Goal: Task Accomplishment & Management: Complete application form

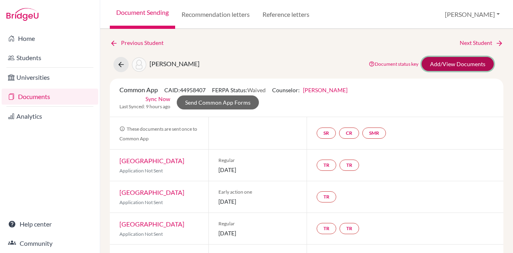
click at [464, 61] on link "Add/View Documents" at bounding box center [457, 64] width 72 height 14
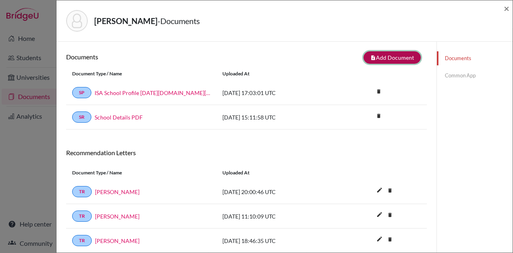
click at [392, 55] on button "note_add Add Document" at bounding box center [391, 57] width 57 height 12
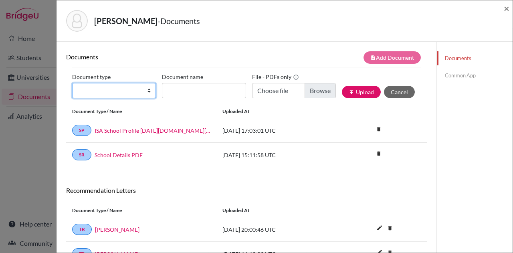
click at [122, 93] on select "Change explanation for Common App reports Counselor recommendation Internationa…" at bounding box center [114, 90] width 84 height 15
select select "2"
click at [72, 83] on select "Change explanation for Common App reports Counselor recommendation Internationa…" at bounding box center [114, 90] width 84 height 15
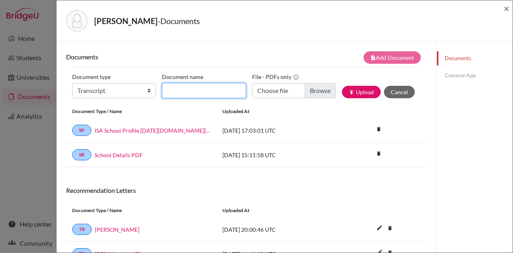
click at [205, 91] on input "Document name" at bounding box center [204, 90] width 84 height 15
type input "Initial Transcript"
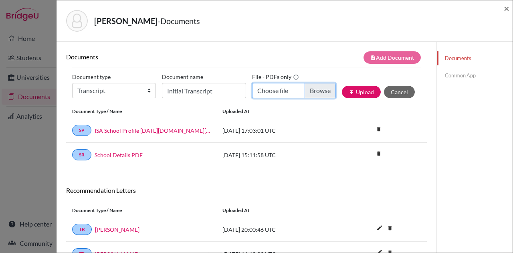
click at [319, 93] on input "Choose file" at bounding box center [294, 90] width 84 height 15
type input "C:\fakepath\Varde, Athena.InitialTR.pdf"
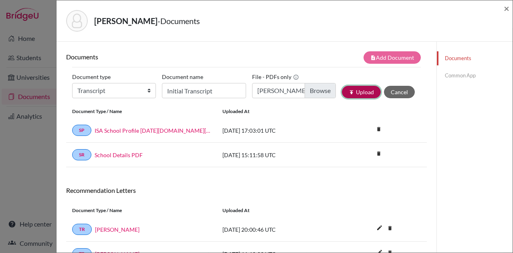
click at [370, 91] on button "publish Upload" at bounding box center [361, 92] width 39 height 12
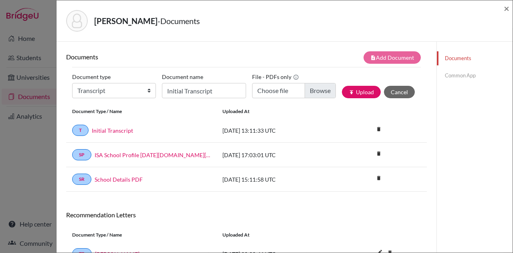
click at [456, 70] on link "Common App" at bounding box center [475, 75] width 76 height 14
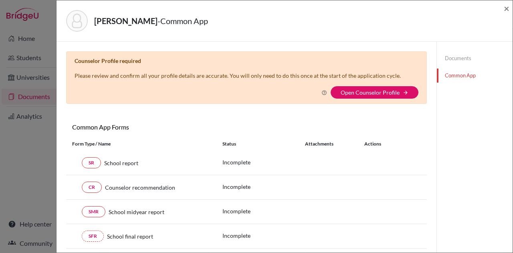
click at [460, 58] on link "Documents" at bounding box center [475, 58] width 76 height 14
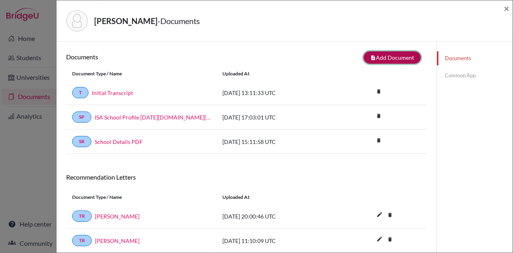
click at [398, 55] on button "note_add Add Document" at bounding box center [391, 57] width 57 height 12
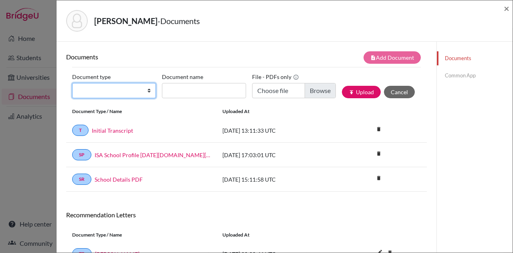
click at [114, 90] on select "Change explanation for Common App reports Counselor recommendation Internationa…" at bounding box center [114, 90] width 84 height 15
select select "39"
click at [72, 83] on select "Change explanation for Common App reports Counselor recommendation Internationa…" at bounding box center [114, 90] width 84 height 15
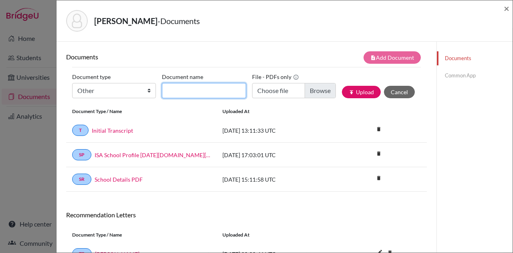
click at [202, 91] on input "Document name" at bounding box center [204, 90] width 84 height 15
type input "Current Courses"
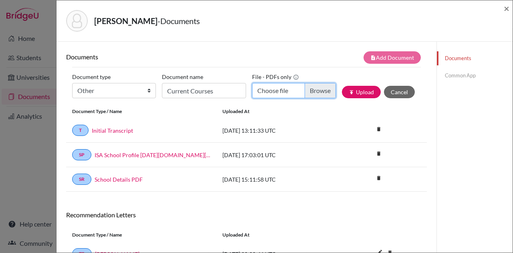
click at [309, 91] on input "Choose file" at bounding box center [294, 90] width 84 height 15
type input "C:\fakepath\Current Courses Athena.pdf"
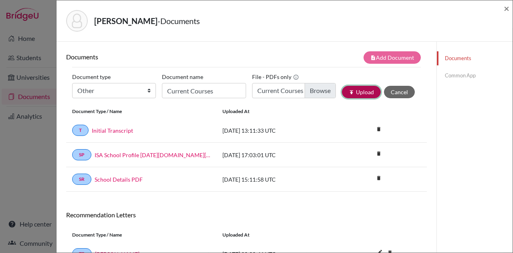
click at [368, 93] on button "publish Upload" at bounding box center [361, 92] width 39 height 12
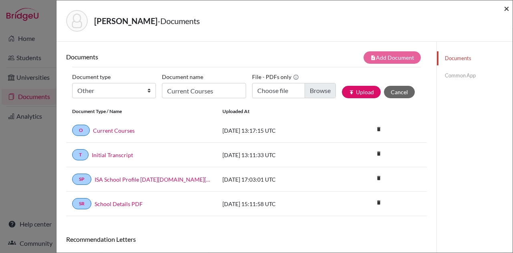
click at [506, 6] on span "×" at bounding box center [506, 8] width 6 height 12
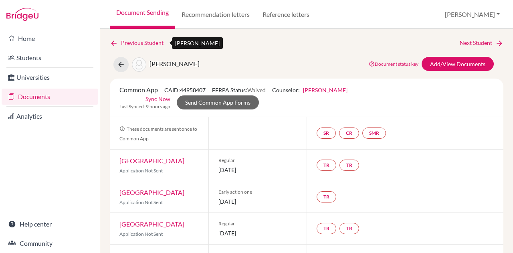
click at [113, 41] on icon at bounding box center [114, 43] width 8 height 8
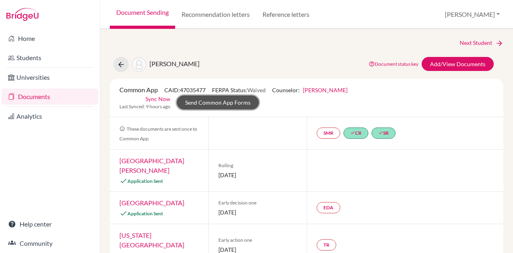
click at [227, 103] on link "Send Common App Forms" at bounding box center [218, 102] width 82 height 14
click at [204, 101] on link "Send Common App Forms" at bounding box center [218, 102] width 82 height 14
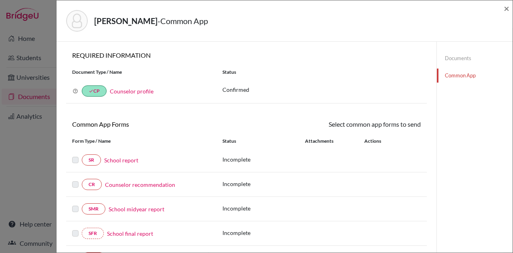
click at [458, 58] on link "Documents" at bounding box center [475, 58] width 76 height 14
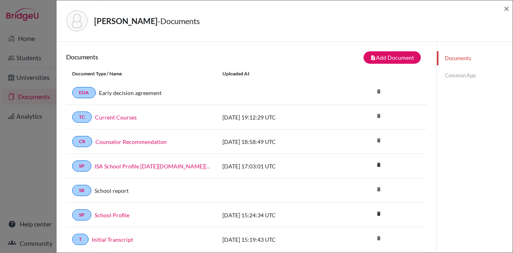
click at [460, 75] on link "Common App" at bounding box center [475, 75] width 76 height 14
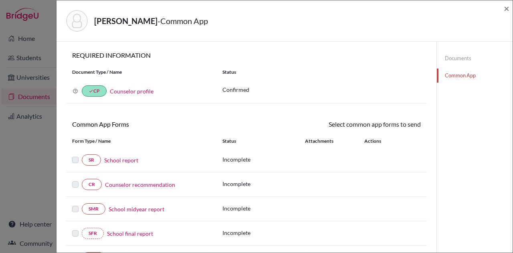
click at [444, 53] on link "Documents" at bounding box center [475, 58] width 76 height 14
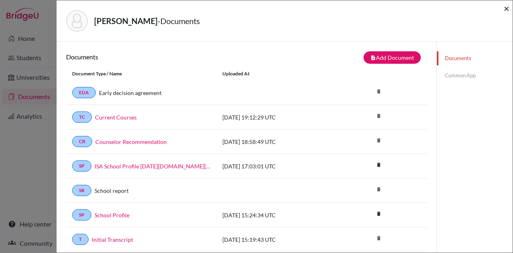
click at [507, 7] on span "×" at bounding box center [506, 8] width 6 height 12
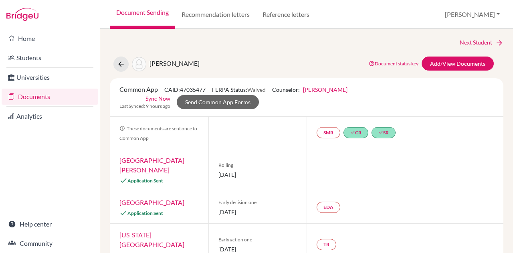
click at [164, 160] on link "Saint Leo University" at bounding box center [151, 164] width 65 height 17
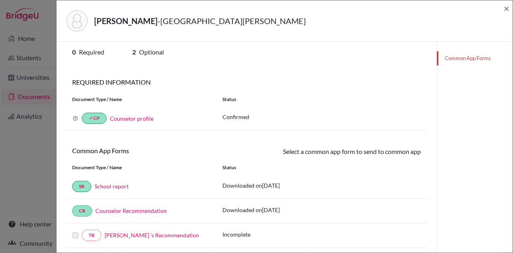
scroll to position [12, 0]
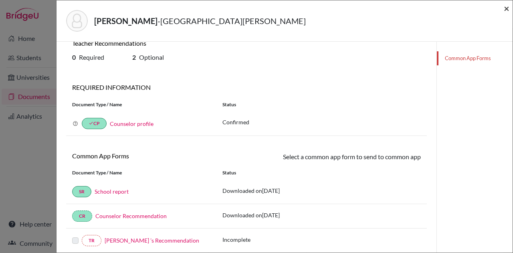
click at [505, 10] on span "×" at bounding box center [506, 8] width 6 height 12
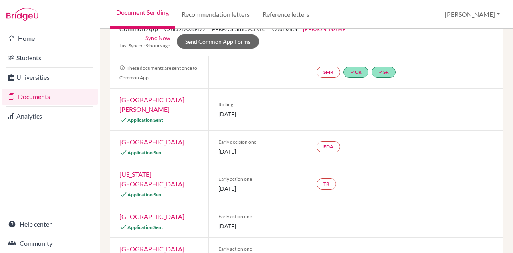
scroll to position [61, 0]
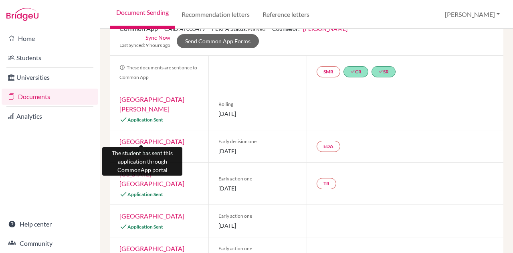
click at [145, 149] on span "Application Sent" at bounding box center [145, 152] width 36 height 6
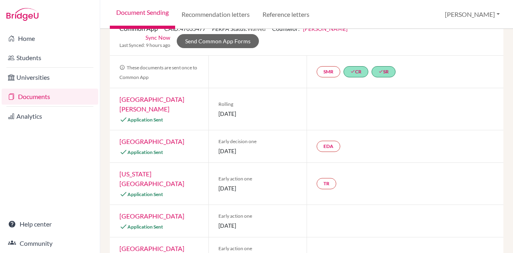
click at [154, 137] on link "University of Tampa" at bounding box center [151, 141] width 65 height 8
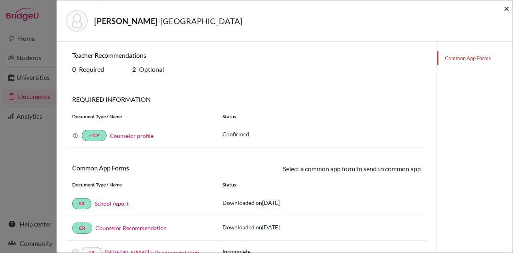
click at [505, 10] on span "×" at bounding box center [506, 8] width 6 height 12
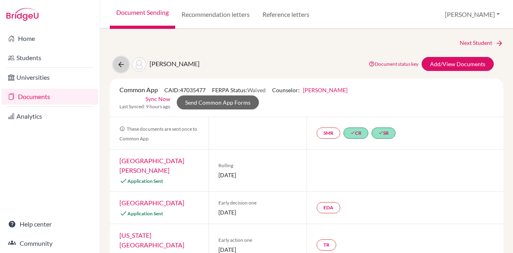
click at [123, 61] on icon at bounding box center [121, 64] width 8 height 8
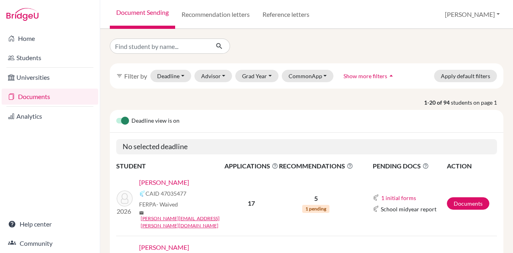
click at [179, 181] on link "[PERSON_NAME]" at bounding box center [164, 182] width 50 height 10
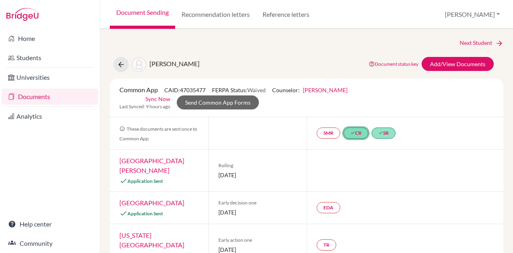
click at [357, 131] on link "done CR" at bounding box center [355, 132] width 25 height 11
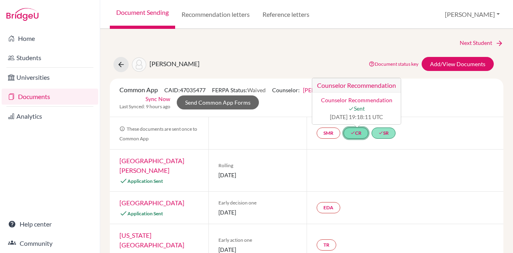
click at [357, 131] on link "done CR Counselor Recommendation Counselor Recommendation done Sent 2025-09-25 …" at bounding box center [355, 132] width 25 height 11
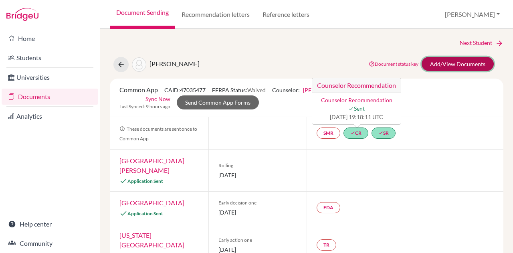
click at [437, 63] on link "Add/View Documents" at bounding box center [457, 64] width 72 height 14
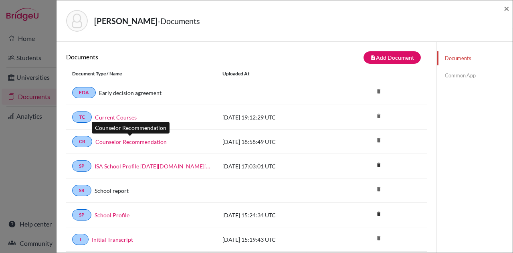
click at [125, 139] on link "Counselor Recommendation" at bounding box center [130, 141] width 71 height 8
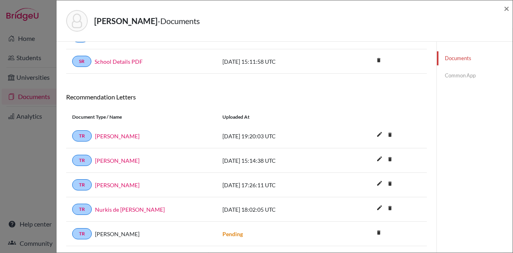
scroll to position [206, 0]
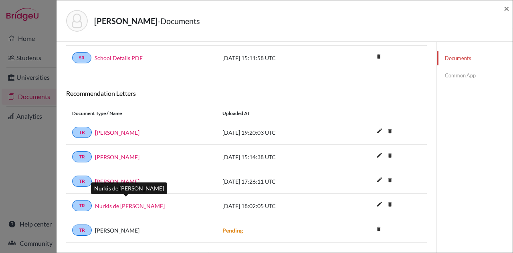
click at [144, 202] on link "Nurkis de [PERSON_NAME]" at bounding box center [130, 205] width 70 height 8
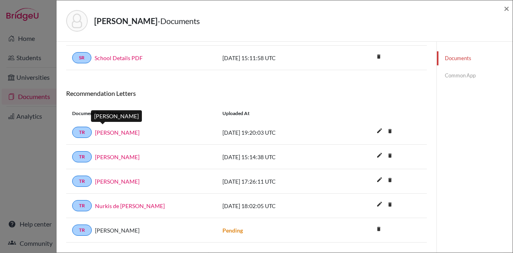
click at [105, 130] on link "[PERSON_NAME]" at bounding box center [117, 132] width 44 height 8
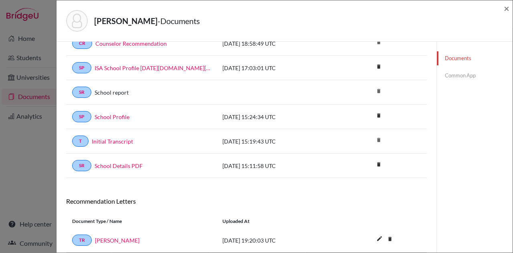
scroll to position [0, 0]
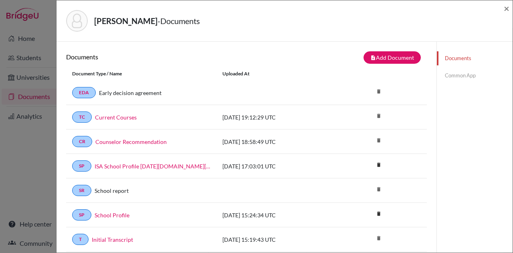
click at [455, 78] on link "Common App" at bounding box center [475, 75] width 76 height 14
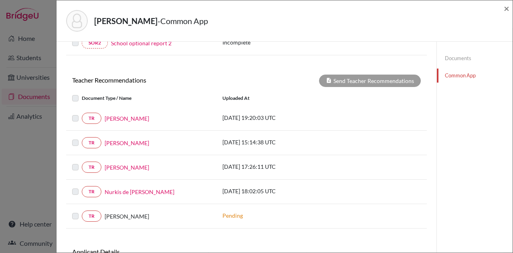
scroll to position [287, 0]
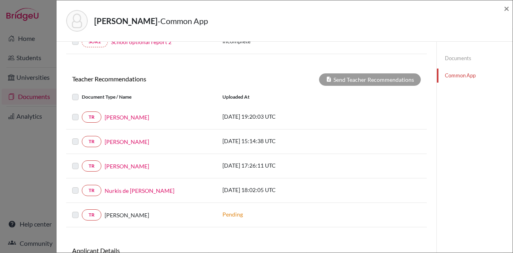
click at [82, 185] on label at bounding box center [82, 185] width 0 height 0
drag, startPoint x: 74, startPoint y: 184, endPoint x: 94, endPoint y: 185, distance: 20.4
click at [94, 185] on div "TR Nurkis de Jesus Mercedes" at bounding box center [141, 190] width 138 height 11
click at [94, 185] on link "TR" at bounding box center [92, 190] width 20 height 11
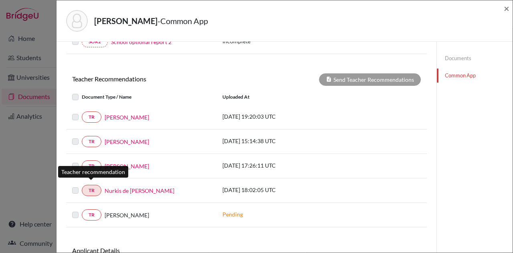
click at [94, 185] on link "TR" at bounding box center [92, 190] width 20 height 11
click at [483, 125] on div "Documents Common App" at bounding box center [474, 34] width 76 height 558
click at [82, 185] on label at bounding box center [82, 185] width 0 height 0
click at [82, 92] on label at bounding box center [82, 92] width 0 height 0
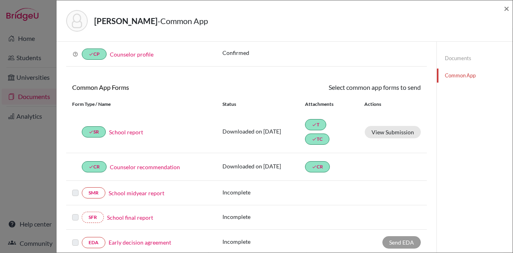
scroll to position [0, 0]
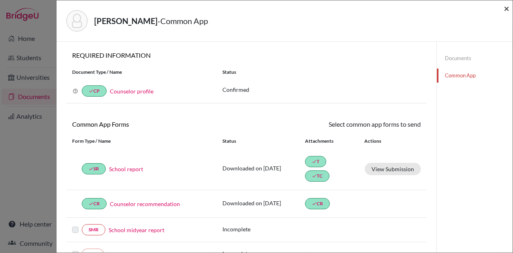
click at [507, 6] on span "×" at bounding box center [506, 8] width 6 height 12
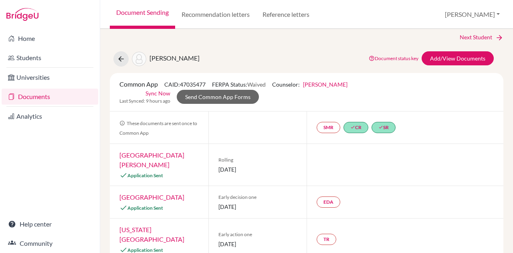
scroll to position [6, 0]
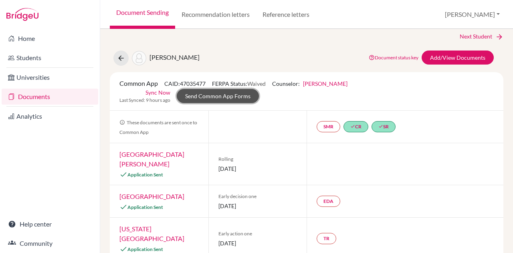
click at [248, 95] on link "Send Common App Forms" at bounding box center [218, 96] width 82 height 14
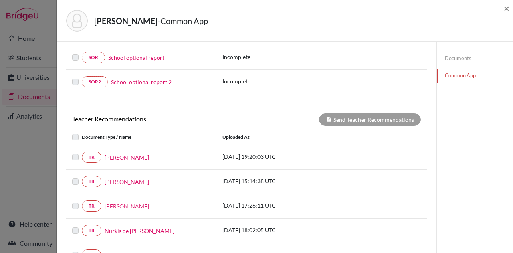
scroll to position [248, 0]
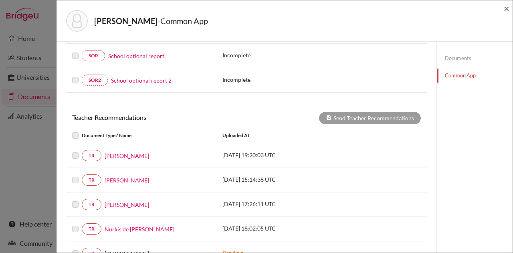
click at [82, 151] on label at bounding box center [82, 151] width 0 height 0
click at [94, 153] on link "TR" at bounding box center [92, 155] width 20 height 11
click at [82, 151] on label at bounding box center [82, 151] width 0 height 0
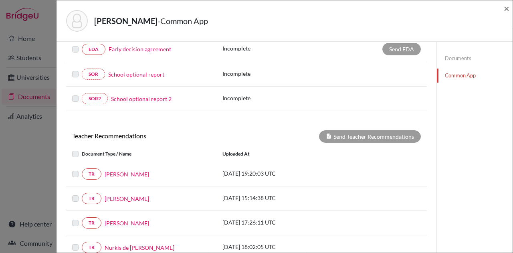
scroll to position [272, 0]
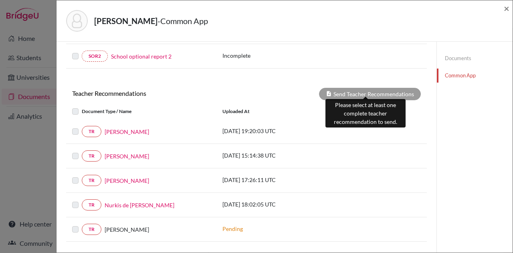
click at [370, 89] on div "Send Teacher Recommendations" at bounding box center [370, 94] width 102 height 12
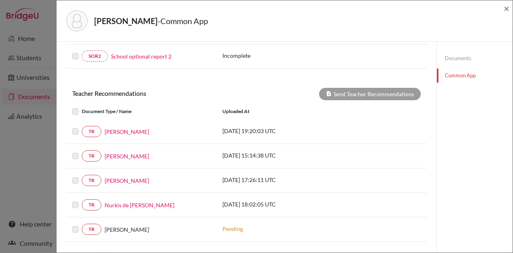
click at [82, 127] on label at bounding box center [82, 127] width 0 height 0
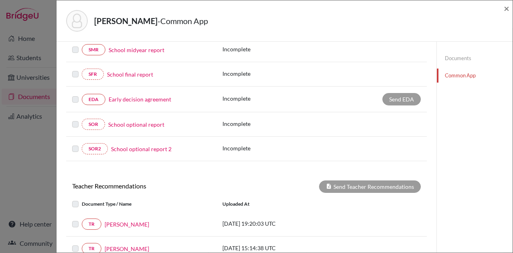
scroll to position [176, 0]
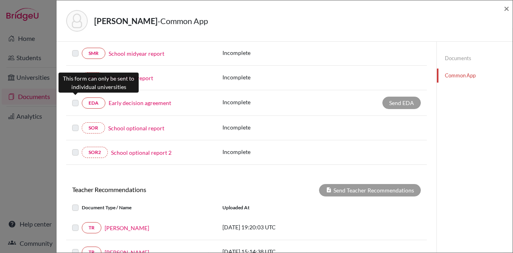
click at [74, 98] on label at bounding box center [75, 98] width 6 height 0
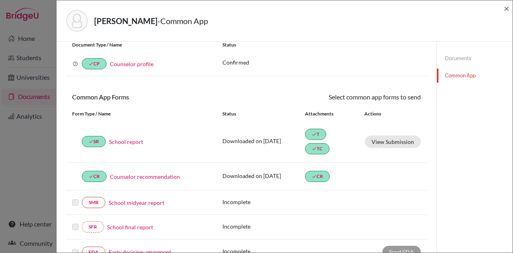
scroll to position [28, 0]
click at [75, 197] on label at bounding box center [75, 197] width 6 height 0
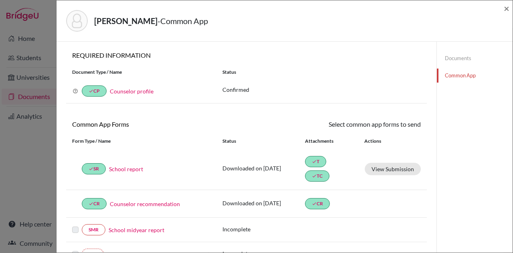
scroll to position [0, 0]
click at [443, 57] on link "Documents" at bounding box center [475, 58] width 76 height 14
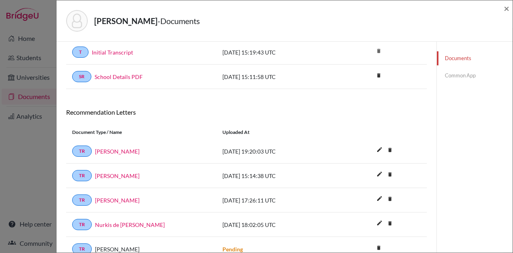
scroll to position [219, 0]
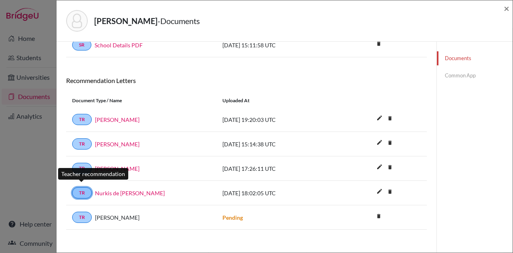
click at [79, 187] on link "TR" at bounding box center [82, 192] width 20 height 11
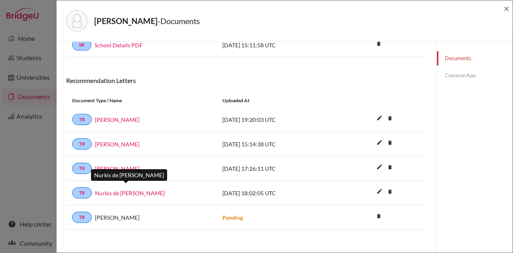
click at [114, 189] on link "Nurkis de Jesus Mercedes" at bounding box center [130, 193] width 70 height 8
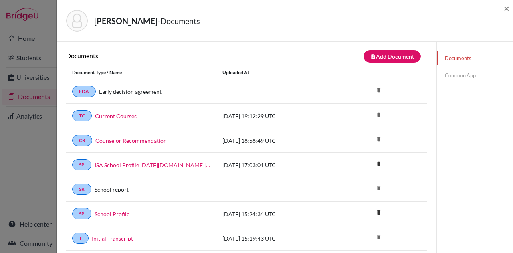
scroll to position [2, 0]
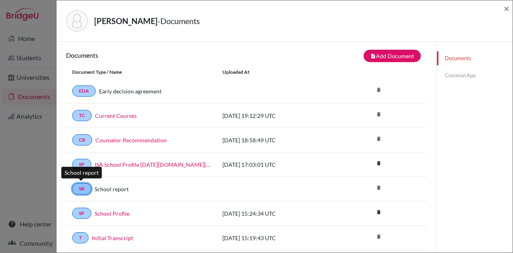
click at [83, 188] on link "SR" at bounding box center [81, 188] width 19 height 11
click at [109, 186] on link "School report" at bounding box center [112, 189] width 34 height 8
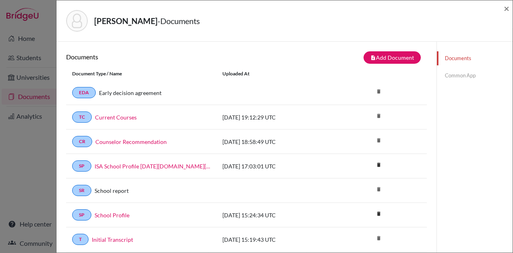
click at [462, 73] on link "Common App" at bounding box center [475, 75] width 76 height 14
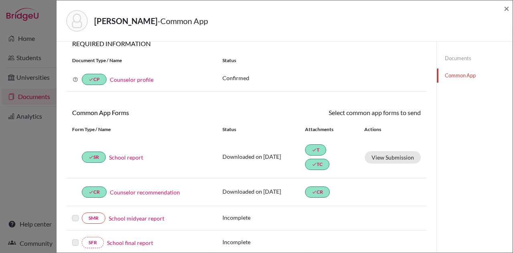
scroll to position [13, 0]
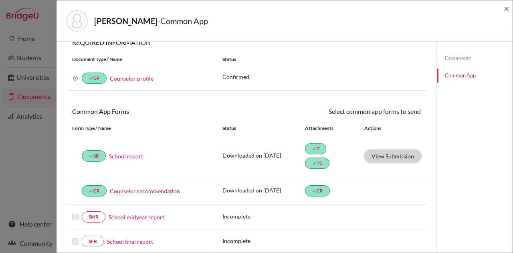
click at [381, 154] on button "View Submission" at bounding box center [392, 156] width 56 height 12
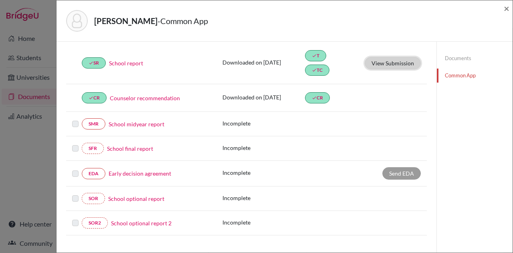
scroll to position [110, 0]
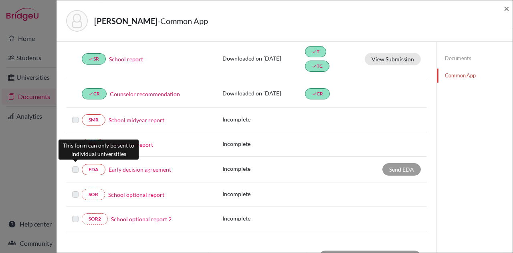
click at [78, 165] on label at bounding box center [75, 165] width 6 height 0
click at [74, 165] on label at bounding box center [75, 165] width 6 height 0
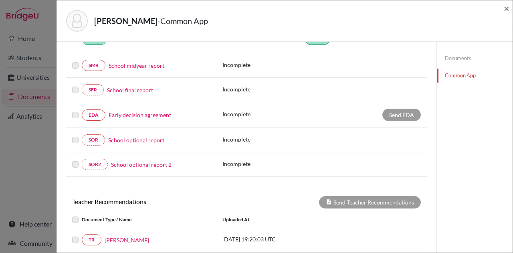
scroll to position [235, 0]
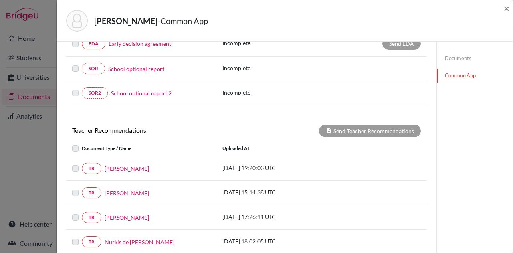
click at [82, 237] on label at bounding box center [82, 237] width 0 height 0
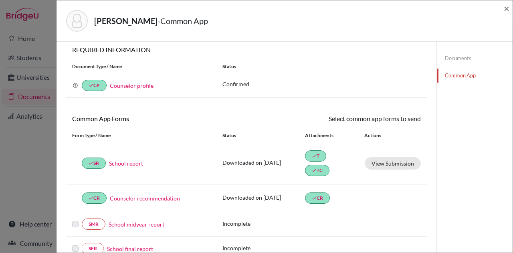
scroll to position [0, 0]
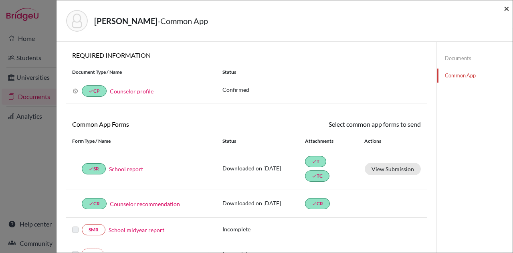
click at [507, 9] on span "×" at bounding box center [506, 8] width 6 height 12
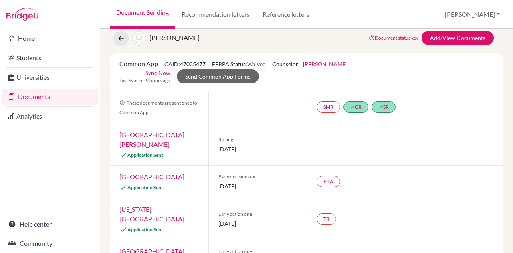
scroll to position [26, 0]
click at [322, 213] on link "TR" at bounding box center [326, 218] width 20 height 11
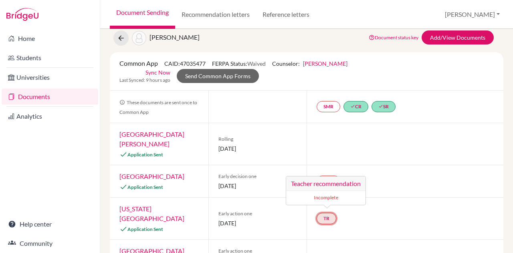
click at [318, 176] on h3 "Teacher recommendation" at bounding box center [325, 183] width 79 height 14
click at [318, 179] on h3 "Teacher recommendation" at bounding box center [325, 183] width 79 height 14
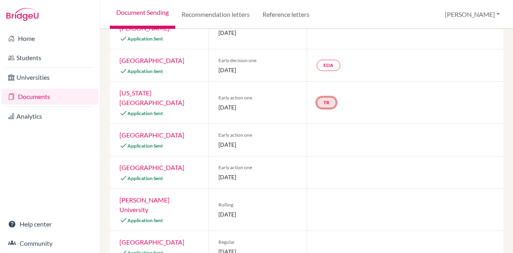
scroll to position [0, 0]
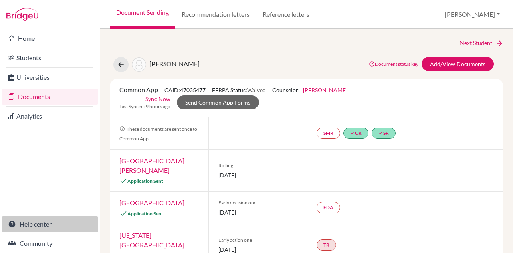
click at [34, 222] on link "Help center" at bounding box center [50, 224] width 97 height 16
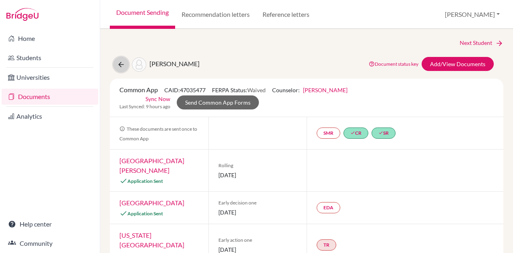
click at [119, 60] on icon at bounding box center [121, 64] width 8 height 8
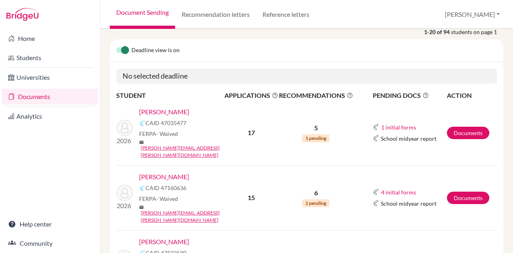
scroll to position [71, 0]
click at [388, 122] on button "1 initial forms" at bounding box center [398, 126] width 36 height 9
click at [349, 102] on td "5 1 pending" at bounding box center [315, 132] width 75 height 65
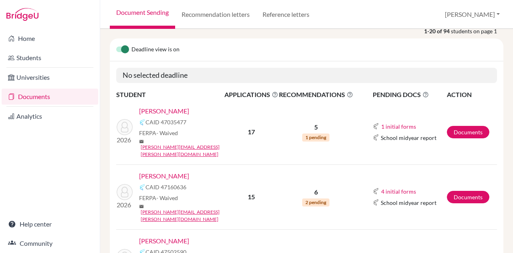
scroll to position [71, 0]
click at [172, 108] on link "[PERSON_NAME]" at bounding box center [164, 111] width 50 height 10
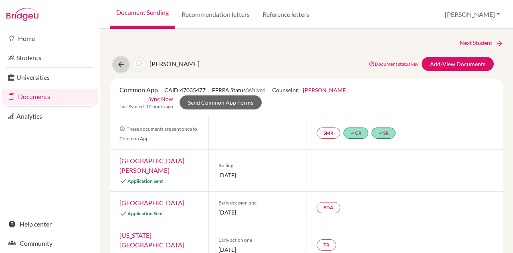
click at [123, 61] on icon at bounding box center [121, 64] width 8 height 8
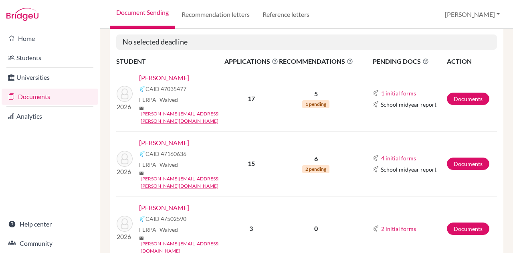
scroll to position [107, 0]
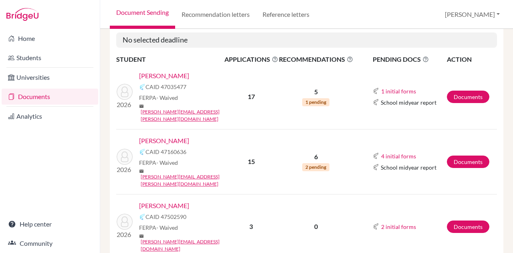
click at [173, 136] on link "[PERSON_NAME]" at bounding box center [164, 141] width 50 height 10
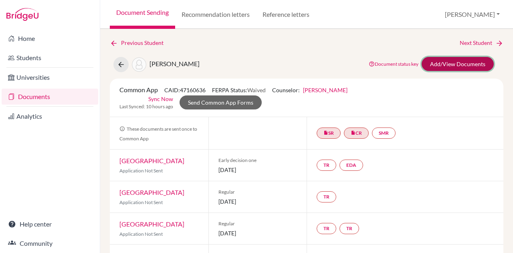
click at [441, 65] on link "Add/View Documents" at bounding box center [457, 64] width 72 height 14
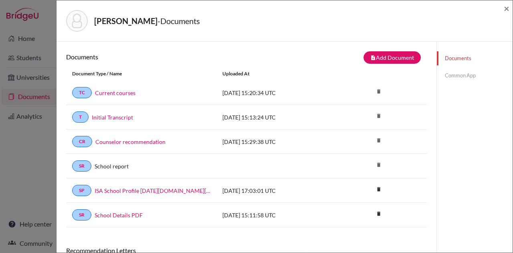
click at [453, 77] on link "Common App" at bounding box center [475, 75] width 76 height 14
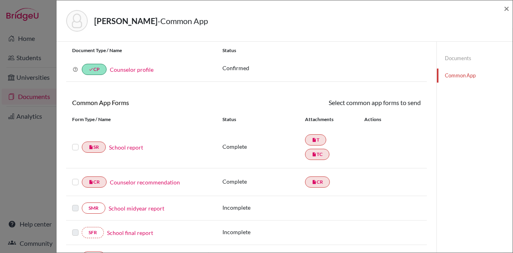
scroll to position [22, 0]
click at [74, 142] on label at bounding box center [75, 142] width 6 height 0
click at [0, 0] on input "checkbox" at bounding box center [0, 0] width 0 height 0
click at [74, 143] on label at bounding box center [75, 143] width 6 height 0
click at [0, 0] on input "checkbox" at bounding box center [0, 0] width 0 height 0
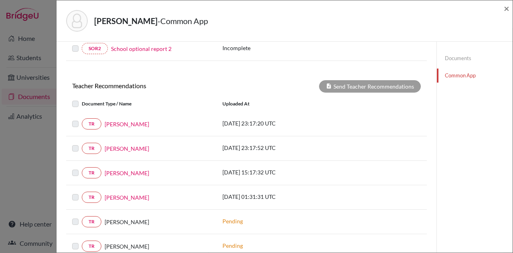
scroll to position [312, 0]
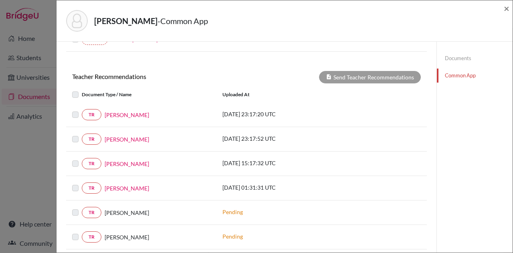
click at [82, 110] on label at bounding box center [82, 110] width 0 height 0
click at [82, 134] on label at bounding box center [82, 134] width 0 height 0
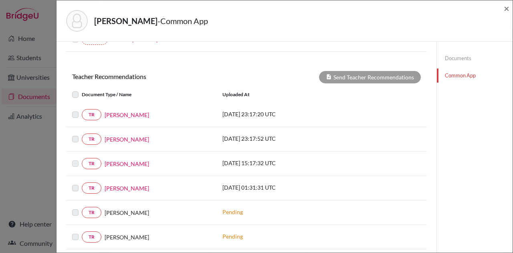
click at [82, 134] on label at bounding box center [82, 134] width 0 height 0
click at [82, 159] on label at bounding box center [82, 159] width 0 height 0
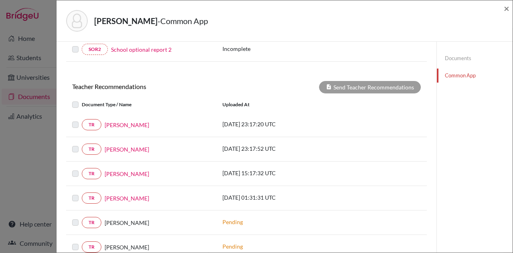
scroll to position [303, 0]
click at [82, 99] on label at bounding box center [82, 99] width 0 height 0
click at [82, 119] on label at bounding box center [82, 119] width 0 height 0
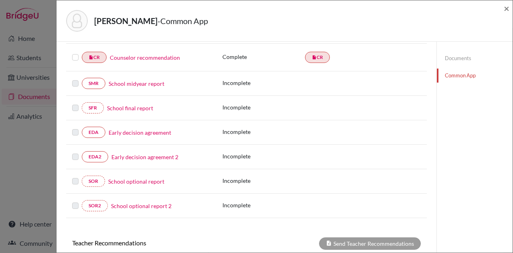
scroll to position [0, 0]
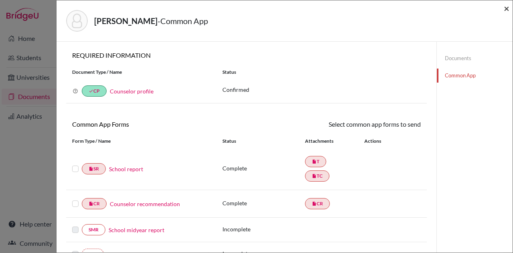
click at [506, 7] on span "×" at bounding box center [506, 8] width 6 height 12
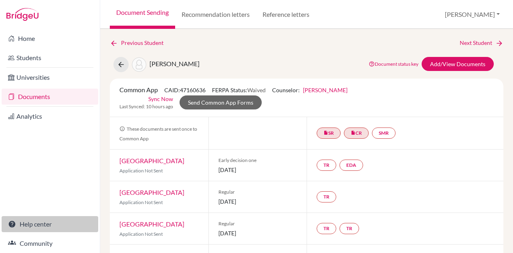
click at [34, 221] on link "Help center" at bounding box center [50, 224] width 97 height 16
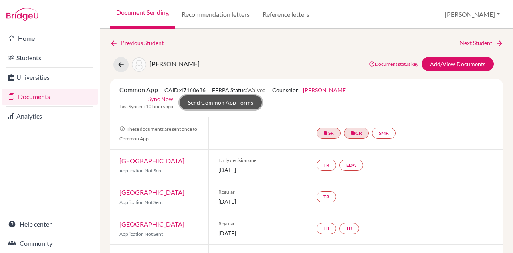
click at [237, 100] on link "Send Common App Forms" at bounding box center [220, 102] width 82 height 14
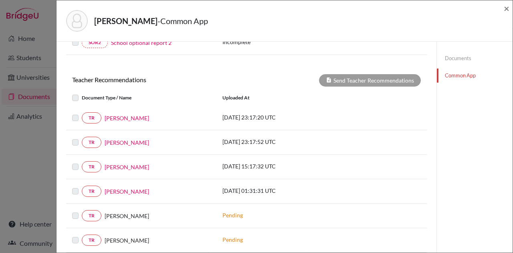
scroll to position [315, 0]
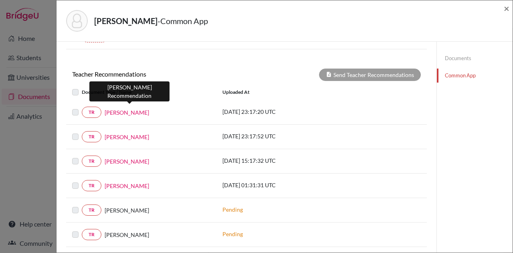
click at [139, 108] on link "Ms. Deborah Kunder" at bounding box center [127, 112] width 44 height 8
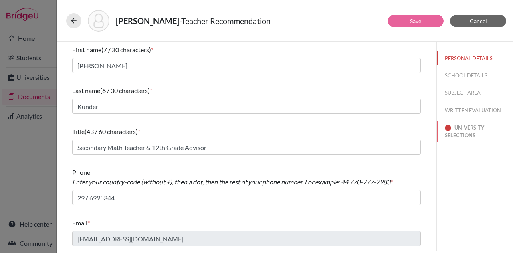
click at [465, 133] on button "UNIVERSITY SELECTIONS" at bounding box center [475, 132] width 76 height 22
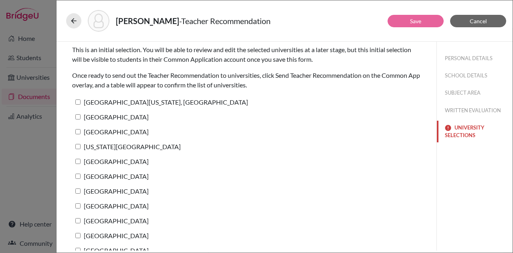
scroll to position [16, 0]
click at [78, 99] on input "University of Maryland, College Park" at bounding box center [77, 101] width 5 height 5
checkbox input "true"
click at [76, 115] on input "[GEOGRAPHIC_DATA]" at bounding box center [77, 116] width 5 height 5
checkbox input "true"
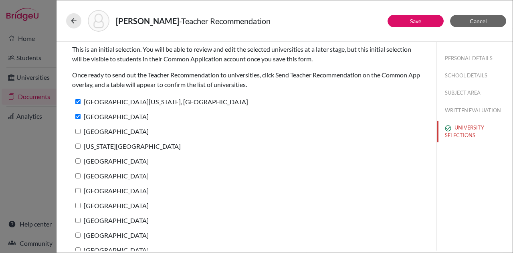
click at [78, 131] on input "Babson College" at bounding box center [77, 131] width 5 height 5
checkbox input "true"
click at [78, 142] on label "[US_STATE][GEOGRAPHIC_DATA]" at bounding box center [126, 146] width 109 height 12
click at [78, 143] on input "[US_STATE][GEOGRAPHIC_DATA]" at bounding box center [77, 145] width 5 height 5
checkbox input "true"
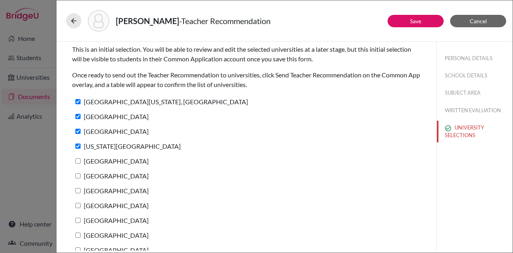
click at [78, 161] on input "Northeastern University" at bounding box center [77, 160] width 5 height 5
checkbox input "true"
click at [77, 174] on input "University of Miami" at bounding box center [77, 175] width 5 height 5
checkbox input "true"
click at [77, 190] on input "Bentley University" at bounding box center [77, 190] width 5 height 5
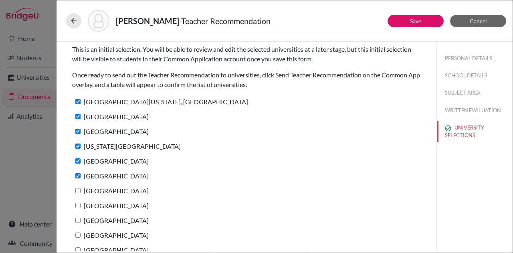
checkbox input "true"
click at [77, 204] on input "[GEOGRAPHIC_DATA]" at bounding box center [77, 205] width 5 height 5
checkbox input "true"
click at [77, 218] on input "[GEOGRAPHIC_DATA]" at bounding box center [77, 219] width 5 height 5
checkbox input "true"
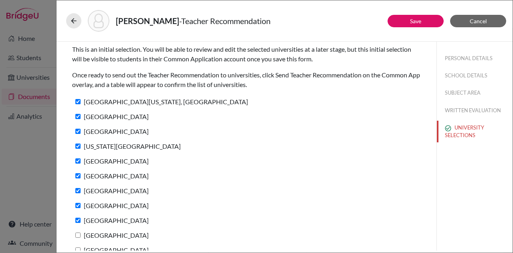
click at [77, 234] on input "Nova Southeastern University" at bounding box center [77, 234] width 5 height 5
checkbox input "true"
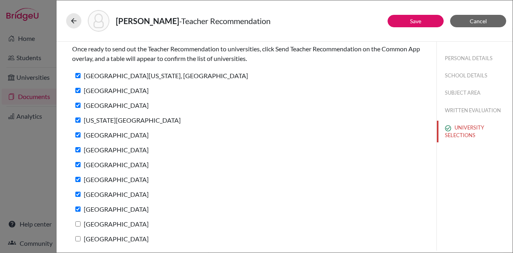
click at [77, 221] on input "[GEOGRAPHIC_DATA]" at bounding box center [77, 223] width 5 height 5
checkbox input "true"
click at [78, 237] on input "Elon University" at bounding box center [77, 238] width 5 height 5
checkbox input "true"
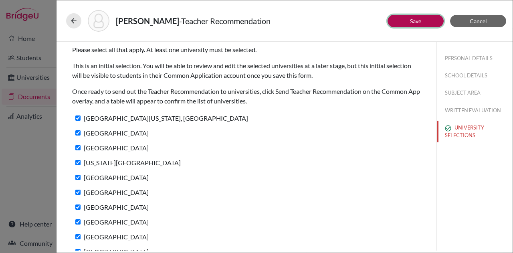
click at [404, 22] on button "Save" at bounding box center [415, 21] width 56 height 12
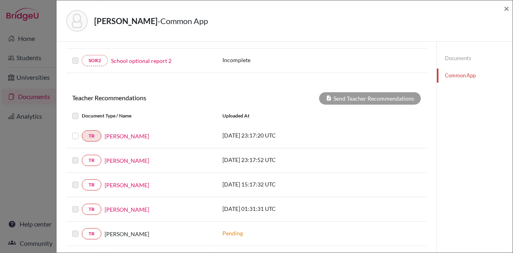
scroll to position [292, 0]
click at [82, 131] on label at bounding box center [82, 131] width 0 height 0
click at [0, 0] on input "checkbox" at bounding box center [0, 0] width 0 height 0
click at [82, 131] on label at bounding box center [82, 131] width 0 height 0
click at [0, 0] on input "checkbox" at bounding box center [0, 0] width 0 height 0
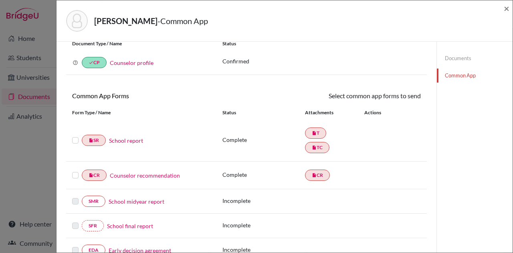
scroll to position [0, 0]
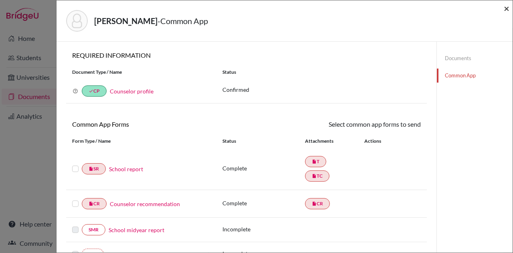
click at [506, 9] on span "×" at bounding box center [506, 8] width 6 height 12
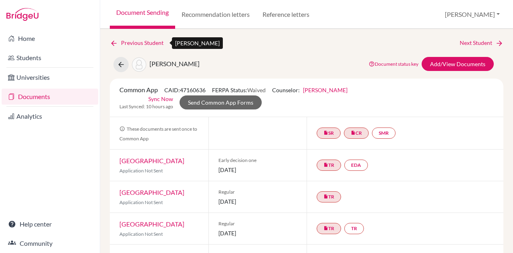
click at [114, 42] on icon at bounding box center [114, 43] width 8 height 8
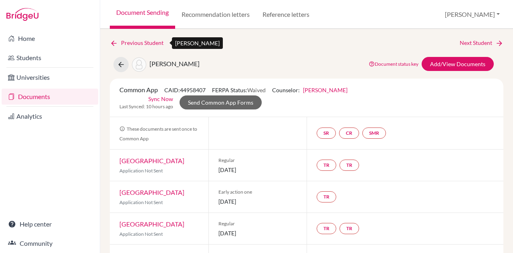
click at [112, 38] on link "Previous Student" at bounding box center [140, 42] width 60 height 9
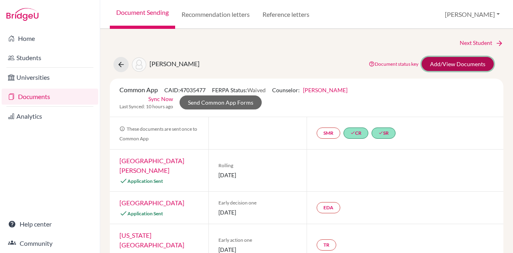
click at [433, 66] on link "Add/View Documents" at bounding box center [457, 64] width 72 height 14
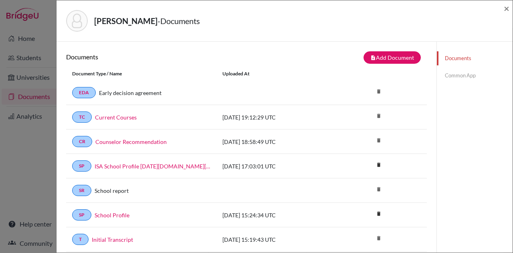
click at [455, 74] on link "Common App" at bounding box center [475, 75] width 76 height 14
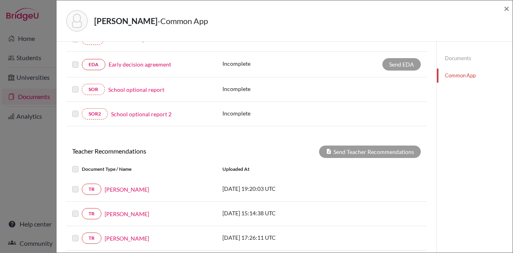
scroll to position [303, 0]
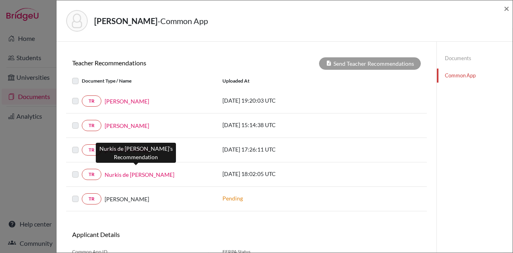
click at [158, 170] on link "Nurkis de Jesus Mercedes" at bounding box center [140, 174] width 70 height 8
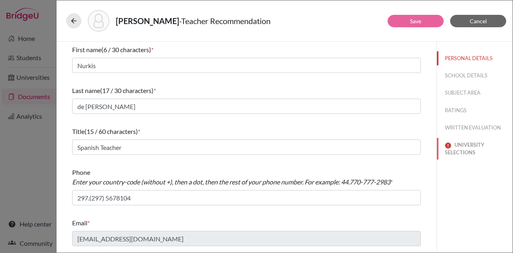
click at [465, 154] on button "UNIVERSITY SELECTIONS" at bounding box center [475, 149] width 76 height 22
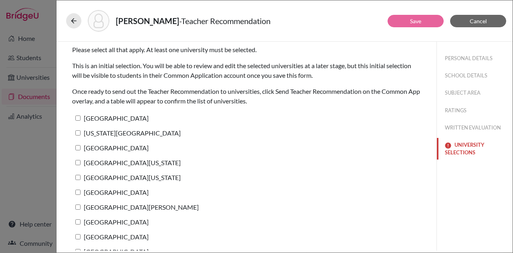
scroll to position [28, 0]
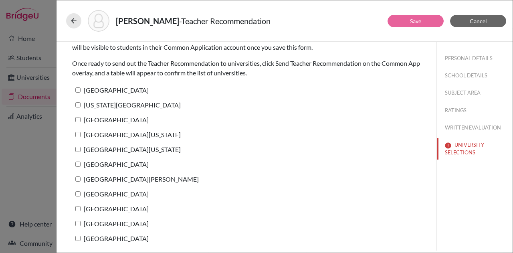
click at [78, 89] on input "Palm Beach Atlantic University" at bounding box center [77, 89] width 5 height 5
checkbox input "true"
click at [77, 106] on input "Texas Christian University" at bounding box center [77, 104] width 5 height 5
checkbox input "true"
click at [77, 118] on input "Baylor University" at bounding box center [77, 119] width 5 height 5
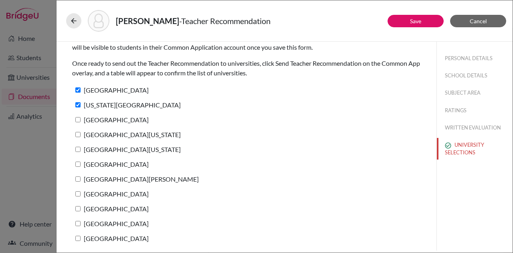
checkbox input "true"
click at [77, 134] on input "University of South Carolina" at bounding box center [77, 134] width 5 height 5
checkbox input "true"
click at [76, 150] on input "University of Arizona" at bounding box center [77, 149] width 5 height 5
checkbox input "true"
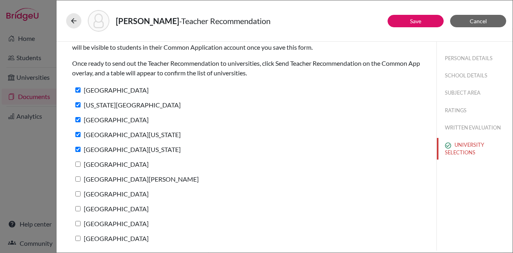
click at [79, 166] on input "Nova Southeastern University" at bounding box center [77, 163] width 5 height 5
checkbox input "true"
click at [78, 178] on input "Saint Leo University" at bounding box center [77, 178] width 5 height 5
checkbox input "true"
click at [77, 191] on input "University of Tampa" at bounding box center [77, 193] width 5 height 5
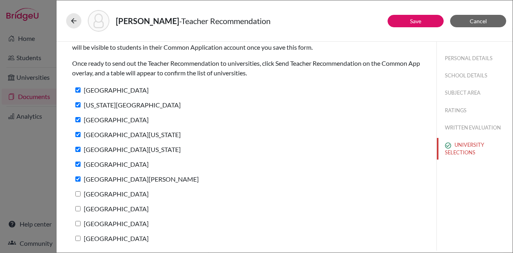
checkbox input "true"
click at [76, 209] on input "High Point University" at bounding box center [77, 208] width 5 height 5
checkbox input "true"
click at [77, 223] on input "College of Charleston" at bounding box center [77, 223] width 5 height 5
checkbox input "true"
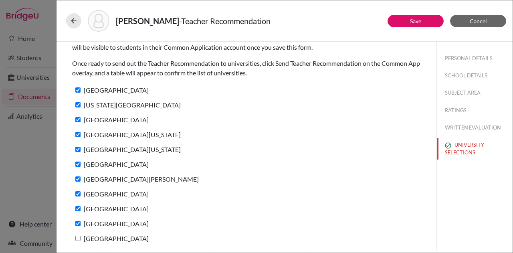
click at [77, 237] on input "Coastal Carolina University" at bounding box center [77, 237] width 5 height 5
checkbox input "true"
click at [433, 16] on button "Save" at bounding box center [415, 21] width 56 height 12
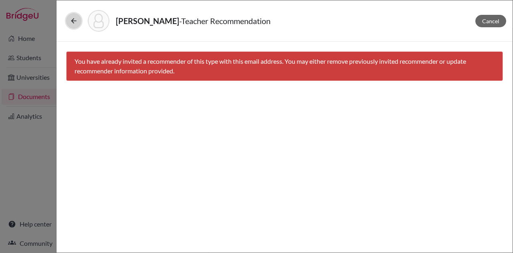
click at [74, 19] on icon at bounding box center [74, 21] width 8 height 8
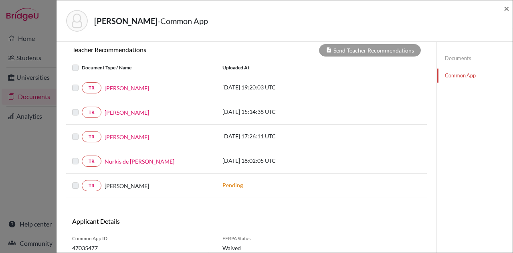
scroll to position [316, 0]
click at [82, 156] on label at bounding box center [82, 156] width 0 height 0
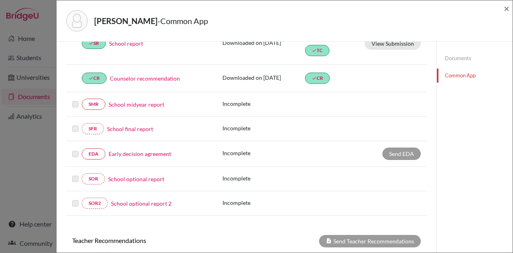
scroll to position [0, 0]
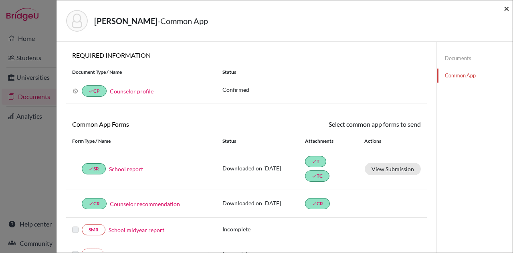
click at [506, 9] on span "×" at bounding box center [506, 8] width 6 height 12
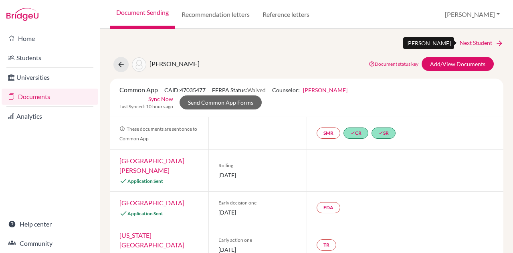
click at [475, 40] on link "Next Student" at bounding box center [481, 42] width 44 height 9
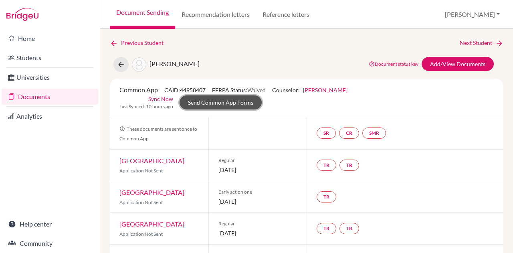
click at [237, 102] on link "Send Common App Forms" at bounding box center [220, 102] width 82 height 14
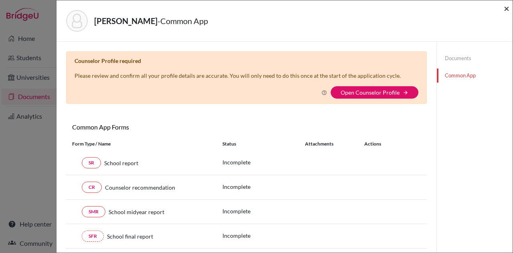
click at [505, 8] on span "×" at bounding box center [506, 8] width 6 height 12
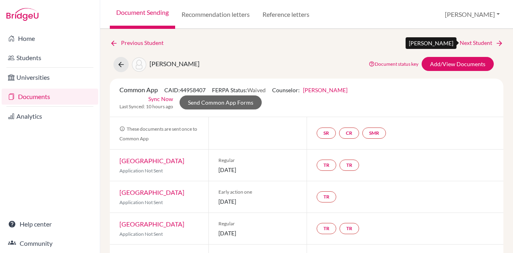
click at [479, 40] on link "Next Student" at bounding box center [481, 42] width 44 height 9
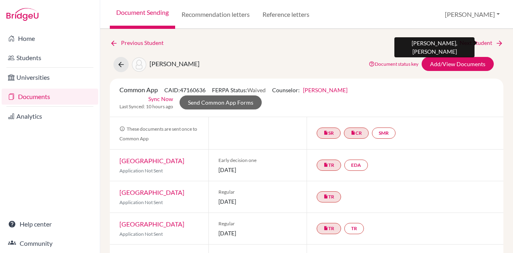
click at [473, 42] on link "Next Student" at bounding box center [481, 42] width 44 height 9
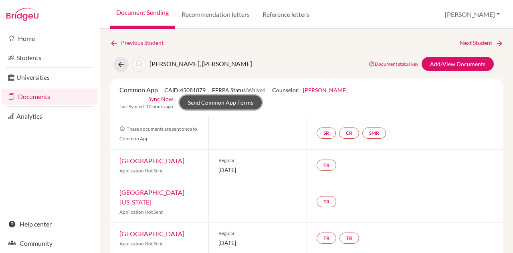
click at [233, 101] on link "Send Common App Forms" at bounding box center [220, 102] width 82 height 14
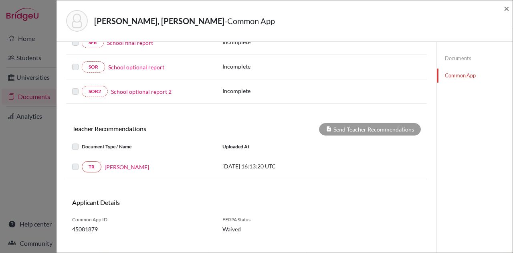
scroll to position [200, 0]
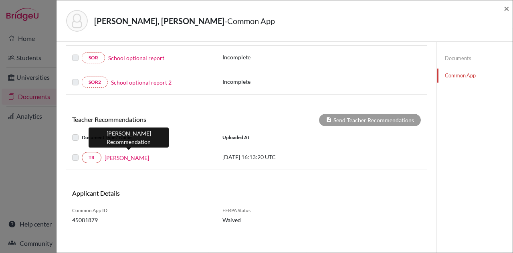
click at [149, 153] on link "Mr. Joshua Hubbard" at bounding box center [127, 157] width 44 height 8
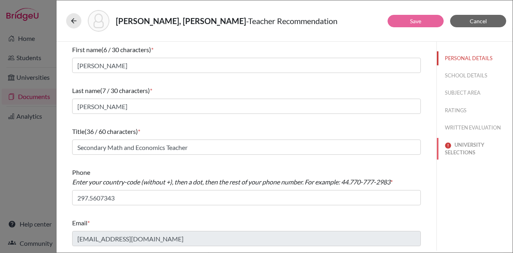
click at [465, 152] on button "UNIVERSITY SELECTIONS" at bounding box center [475, 149] width 76 height 22
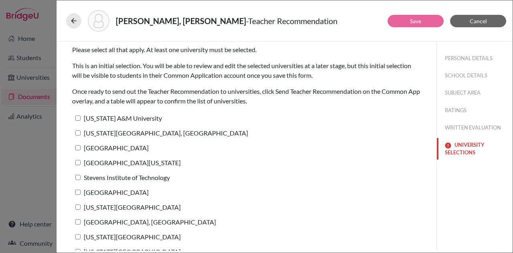
scroll to position [13, 0]
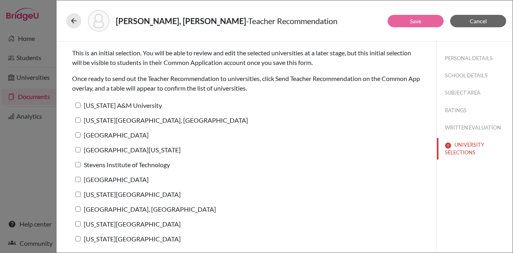
click at [77, 103] on input "Texas A&M University" at bounding box center [77, 105] width 5 height 5
checkbox input "true"
click at [78, 119] on input "Pennsylvania State University, University Park" at bounding box center [77, 119] width 5 height 5
checkbox input "true"
click at [76, 136] on input "Princeton University" at bounding box center [77, 134] width 5 height 5
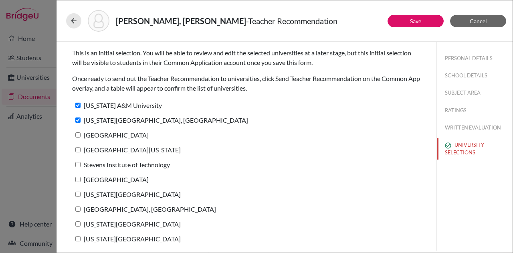
checkbox input "true"
click at [76, 148] on input "University of Pennsylvania" at bounding box center [77, 149] width 5 height 5
checkbox input "true"
click at [76, 165] on input "Stevens Institute of Technology" at bounding box center [77, 164] width 5 height 5
checkbox input "true"
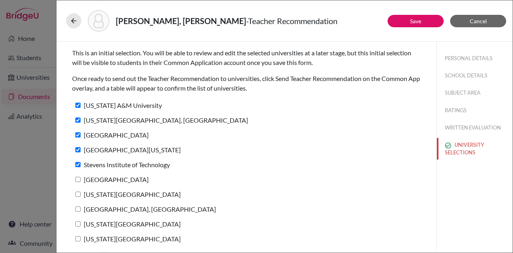
click at [76, 178] on input "[GEOGRAPHIC_DATA]" at bounding box center [77, 179] width 5 height 5
checkbox input "true"
click at [77, 193] on input "New Jersey Institute of Technology" at bounding box center [77, 193] width 5 height 5
checkbox input "true"
click at [78, 207] on input "Purdue University, West Lafayette" at bounding box center [77, 208] width 5 height 5
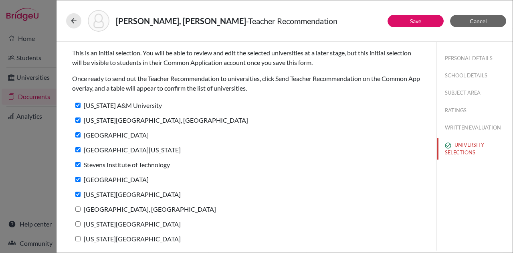
checkbox input "true"
click at [78, 221] on input "Florida Institute of Technology" at bounding box center [77, 223] width 5 height 5
checkbox input "true"
click at [77, 237] on input "Georgia Institute of Technology" at bounding box center [77, 238] width 5 height 5
checkbox input "true"
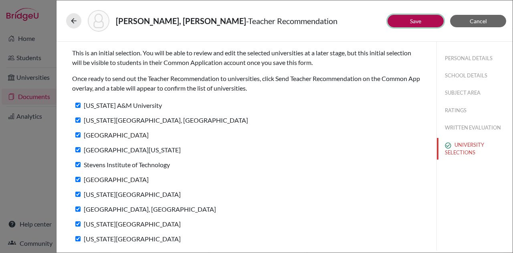
click at [408, 20] on button "Save" at bounding box center [415, 21] width 56 height 12
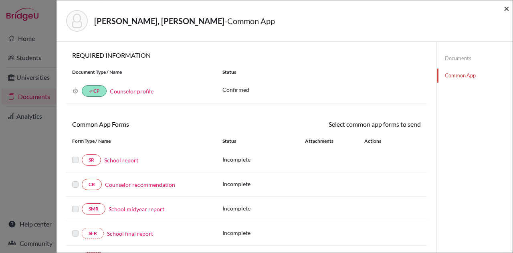
click at [506, 10] on span "×" at bounding box center [506, 8] width 6 height 12
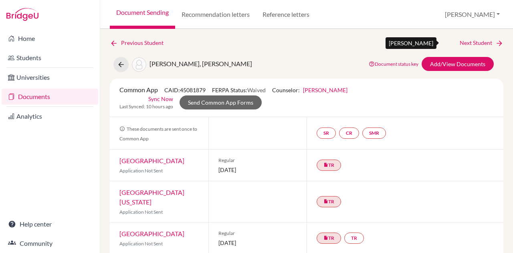
click at [459, 41] on link "Next Student" at bounding box center [481, 42] width 44 height 9
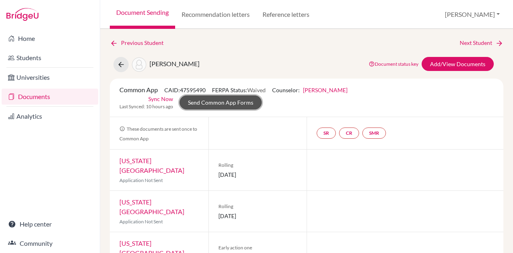
click at [205, 103] on link "Send Common App Forms" at bounding box center [220, 102] width 82 height 14
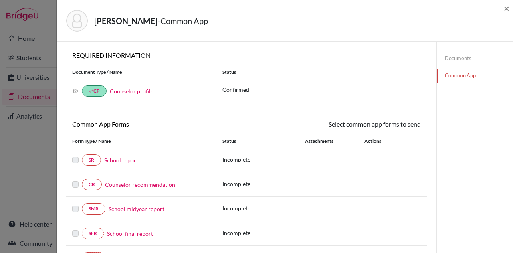
scroll to position [224, 0]
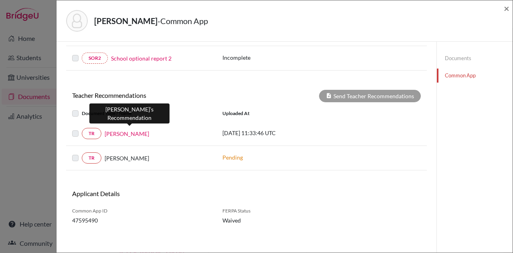
click at [148, 129] on link "Aarav Premchandani" at bounding box center [127, 133] width 44 height 8
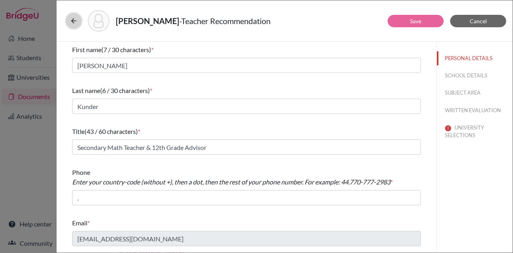
click at [72, 20] on icon at bounding box center [74, 21] width 8 height 8
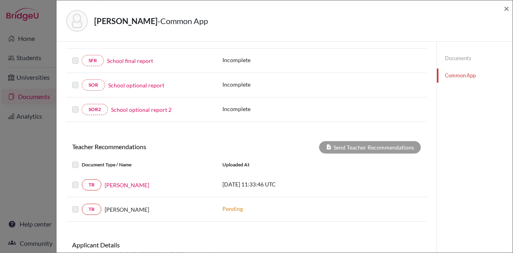
scroll to position [173, 0]
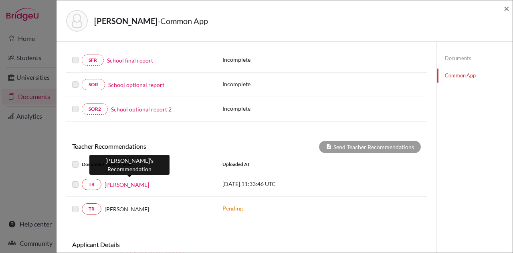
click at [145, 180] on link "Aarav Premchandani" at bounding box center [127, 184] width 44 height 8
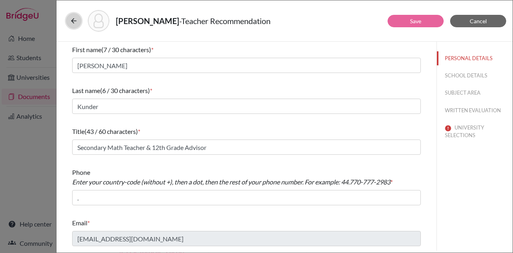
click at [71, 16] on button at bounding box center [73, 20] width 15 height 15
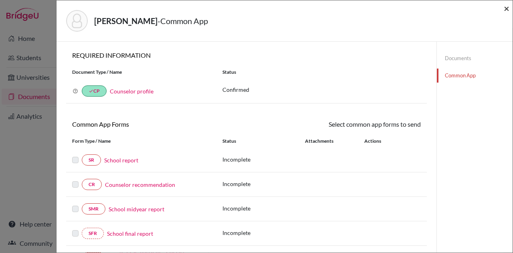
click at [507, 8] on span "×" at bounding box center [506, 8] width 6 height 12
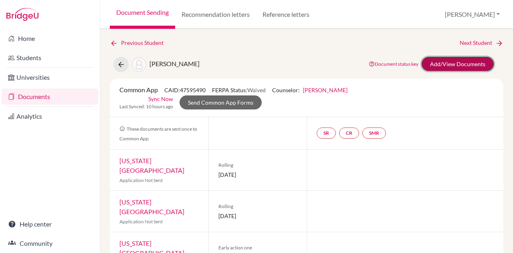
click at [448, 62] on link "Add/View Documents" at bounding box center [457, 64] width 72 height 14
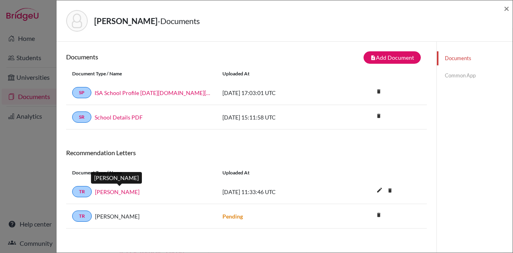
click at [139, 191] on link "Aarav Premchandani" at bounding box center [117, 191] width 44 height 8
click at [451, 75] on link "Common App" at bounding box center [475, 75] width 76 height 14
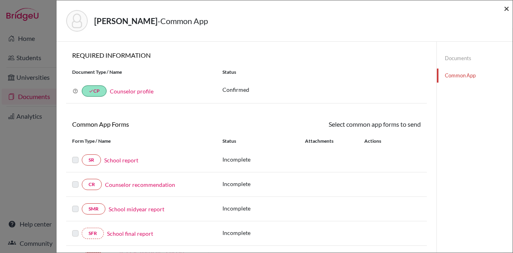
click at [506, 10] on span "×" at bounding box center [506, 8] width 6 height 12
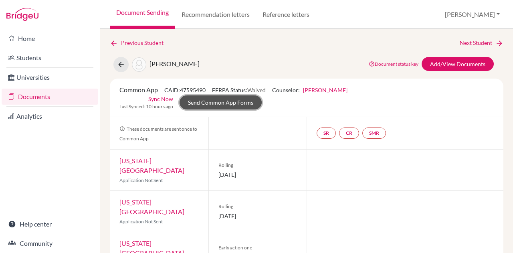
click at [215, 101] on link "Send Common App Forms" at bounding box center [220, 102] width 82 height 14
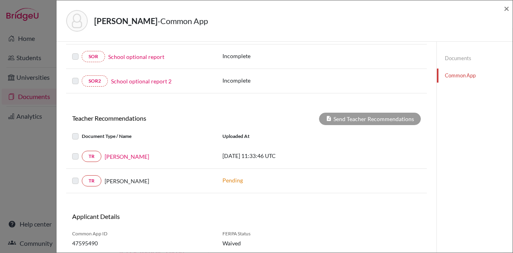
scroll to position [201, 0]
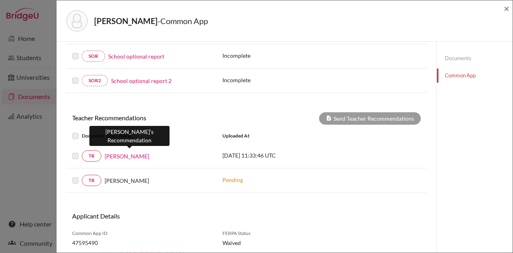
click at [136, 152] on link "Aarav Premchandani" at bounding box center [127, 156] width 44 height 8
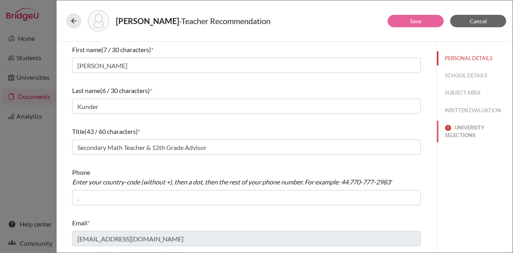
click at [474, 130] on button "UNIVERSITY SELECTIONS" at bounding box center [475, 132] width 76 height 22
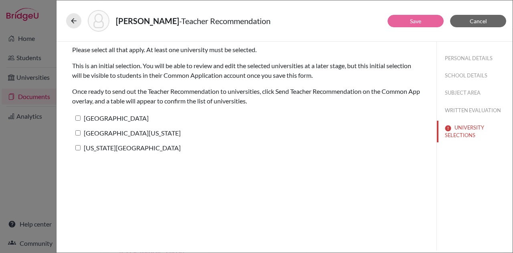
click at [75, 116] on input "Northeastern University" at bounding box center [77, 117] width 5 height 5
checkbox input "true"
click at [77, 130] on input "University of Arizona" at bounding box center [77, 132] width 5 height 5
checkbox input "true"
click at [78, 145] on input "Florida Institute of Technology" at bounding box center [77, 147] width 5 height 5
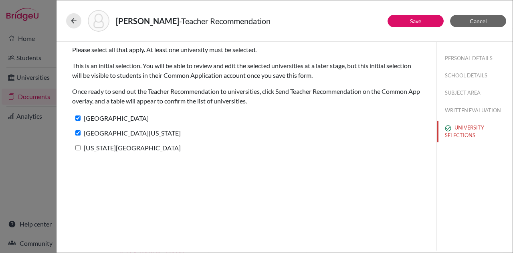
checkbox input "true"
click at [400, 22] on button "Save" at bounding box center [415, 21] width 56 height 12
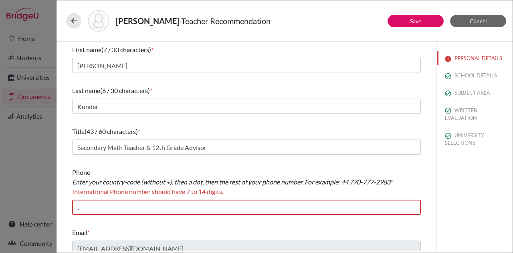
scroll to position [8, 0]
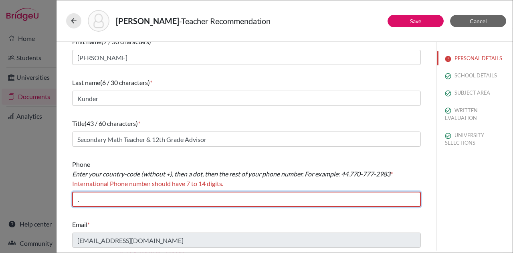
click at [99, 195] on input "." at bounding box center [246, 198] width 348 height 15
paste input "(297) 583-5040"
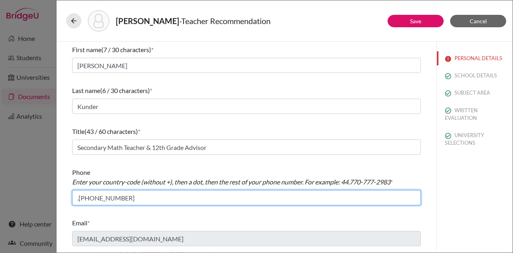
scroll to position [0, 0]
click at [74, 204] on input ".(297) 583-5040" at bounding box center [246, 197] width 348 height 15
type input "297.583-5040"
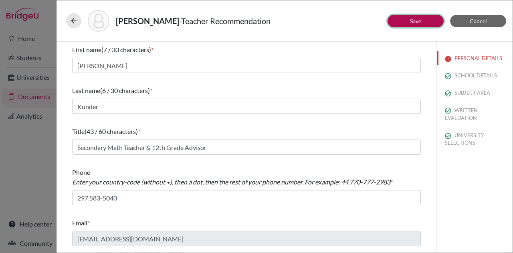
click at [415, 16] on button "Save" at bounding box center [415, 21] width 56 height 12
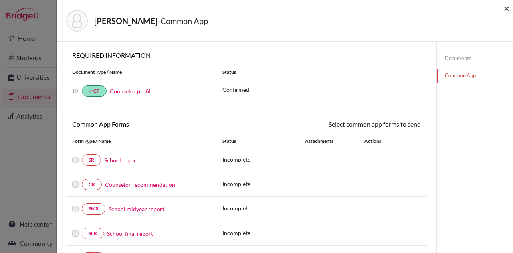
click at [504, 11] on span "×" at bounding box center [506, 8] width 6 height 12
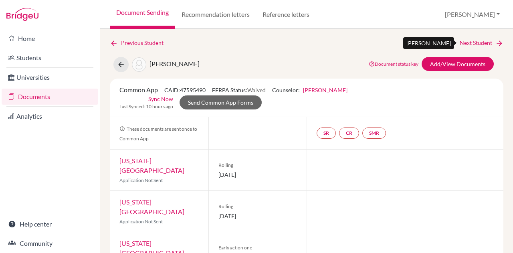
click at [487, 43] on link "Next Student" at bounding box center [481, 42] width 44 height 9
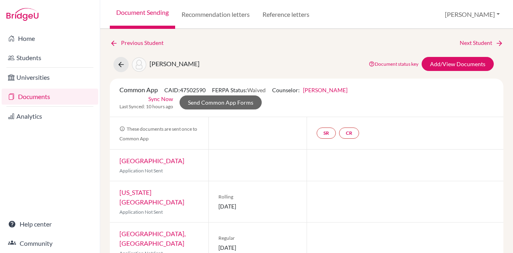
scroll to position [19, 0]
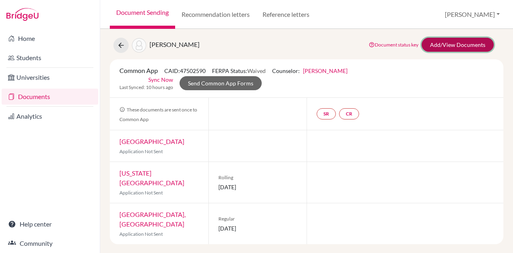
click at [440, 45] on link "Add/View Documents" at bounding box center [457, 45] width 72 height 14
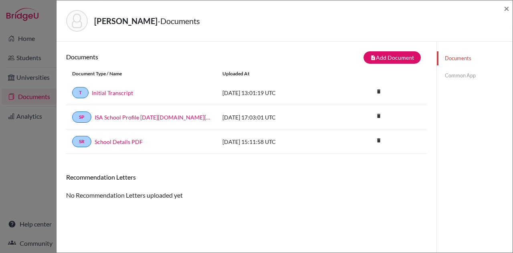
scroll to position [0, 0]
click at [505, 10] on span "×" at bounding box center [506, 8] width 6 height 12
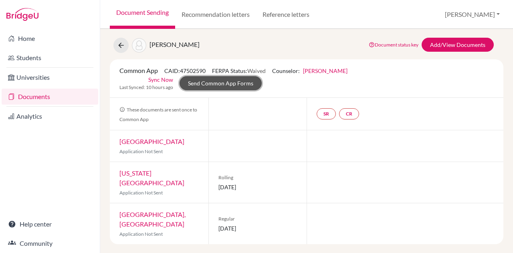
click at [228, 86] on link "Send Common App Forms" at bounding box center [220, 83] width 82 height 14
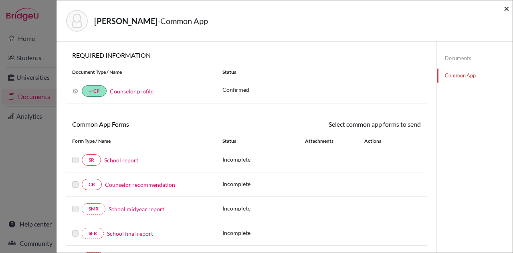
click at [505, 6] on span "×" at bounding box center [506, 8] width 6 height 12
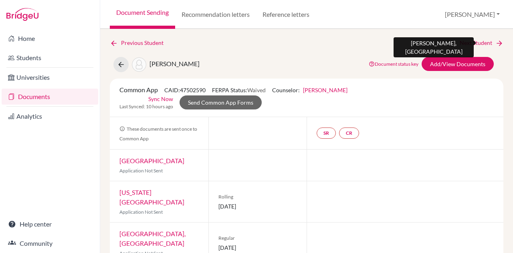
click at [468, 42] on link "Next Student" at bounding box center [481, 42] width 44 height 9
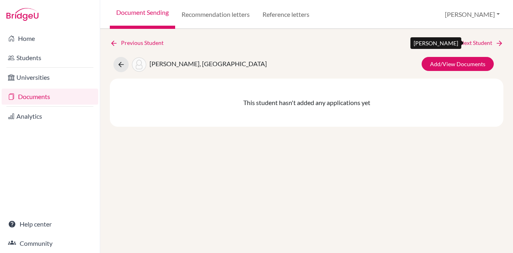
click at [468, 42] on link "Next Student" at bounding box center [481, 42] width 44 height 9
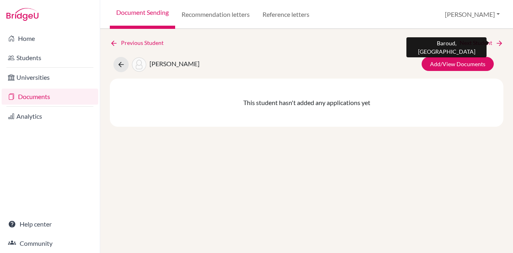
click at [468, 42] on link "Next Student" at bounding box center [481, 42] width 44 height 9
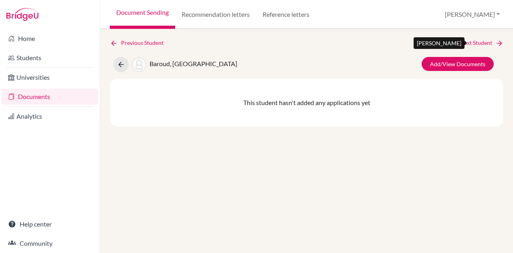
click at [468, 42] on link "Next Student" at bounding box center [481, 42] width 44 height 9
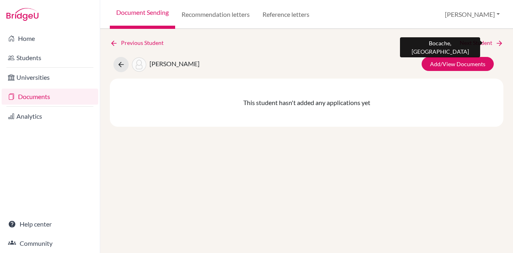
click at [468, 42] on link "Next Student" at bounding box center [481, 42] width 44 height 9
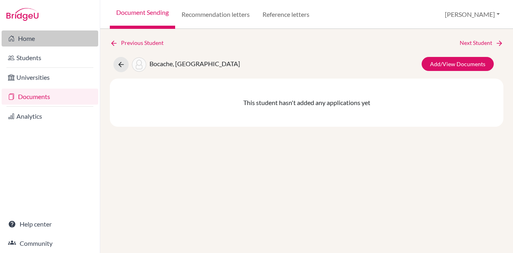
click at [27, 40] on link "Home" at bounding box center [50, 38] width 97 height 16
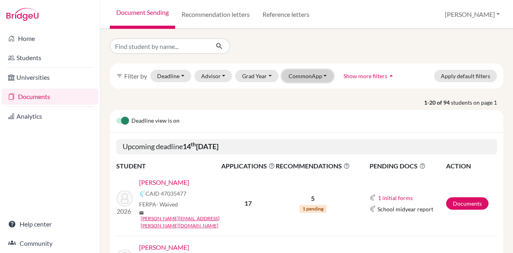
click at [317, 78] on button "CommonApp" at bounding box center [308, 76] width 52 height 12
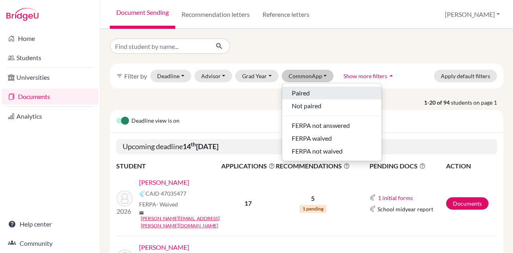
click at [311, 96] on div "Paired" at bounding box center [332, 93] width 80 height 10
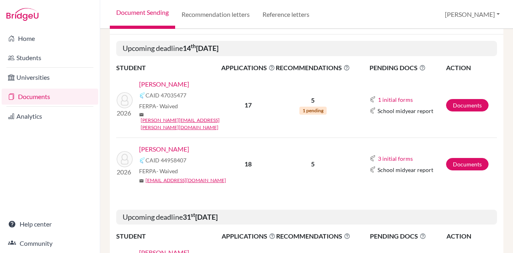
scroll to position [135, 0]
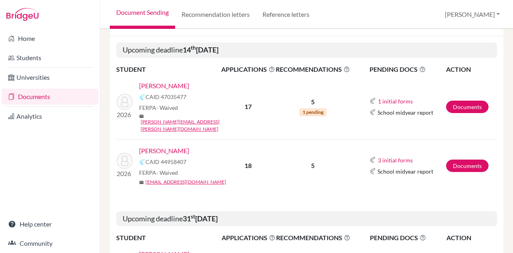
click at [168, 146] on link "[PERSON_NAME]" at bounding box center [164, 151] width 50 height 10
